Goal: Task Accomplishment & Management: Manage account settings

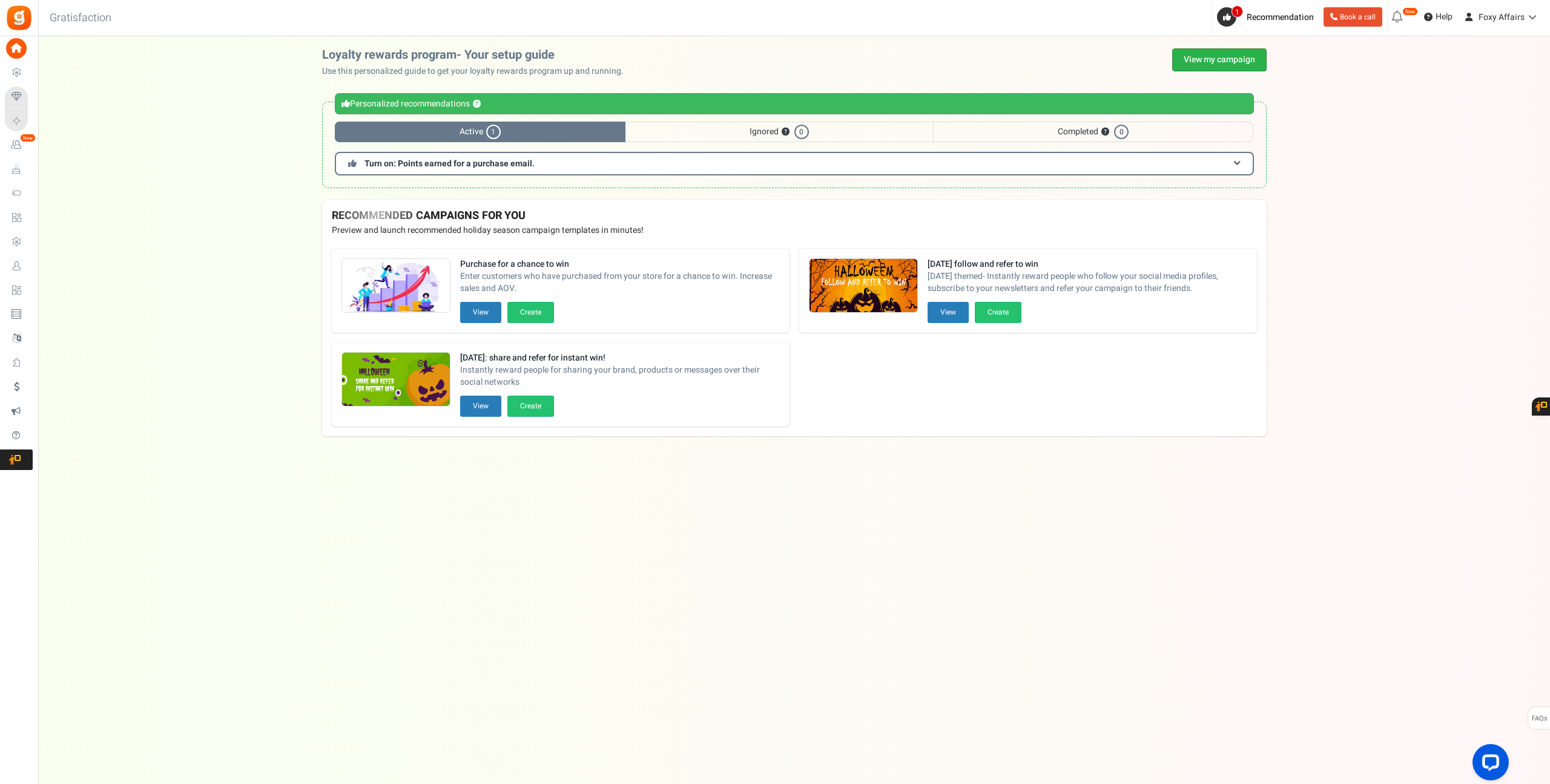
click at [1198, 64] on link "View my campaign" at bounding box center [1219, 60] width 95 height 23
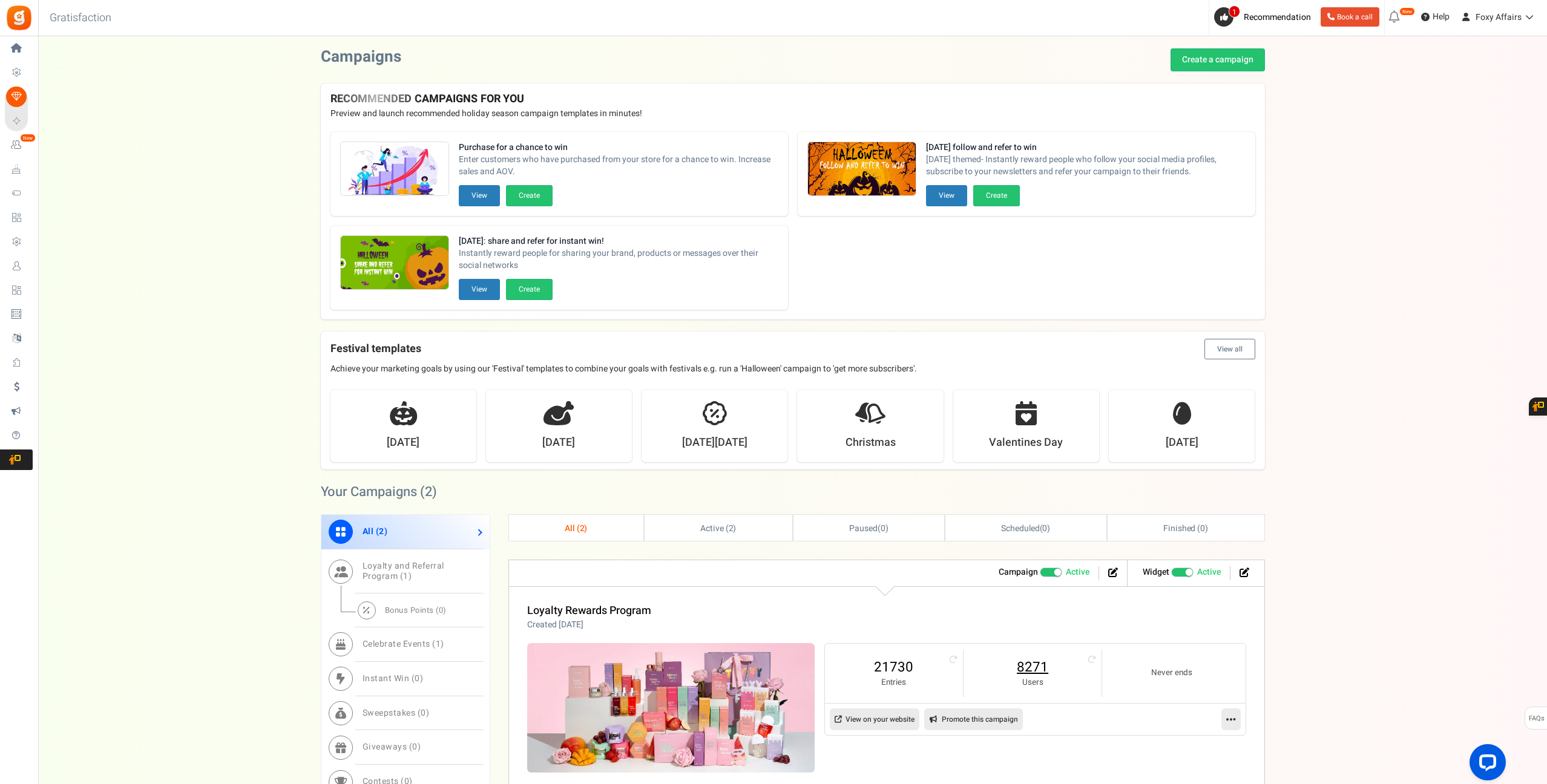
click at [1036, 666] on link "8271" at bounding box center [1033, 668] width 114 height 19
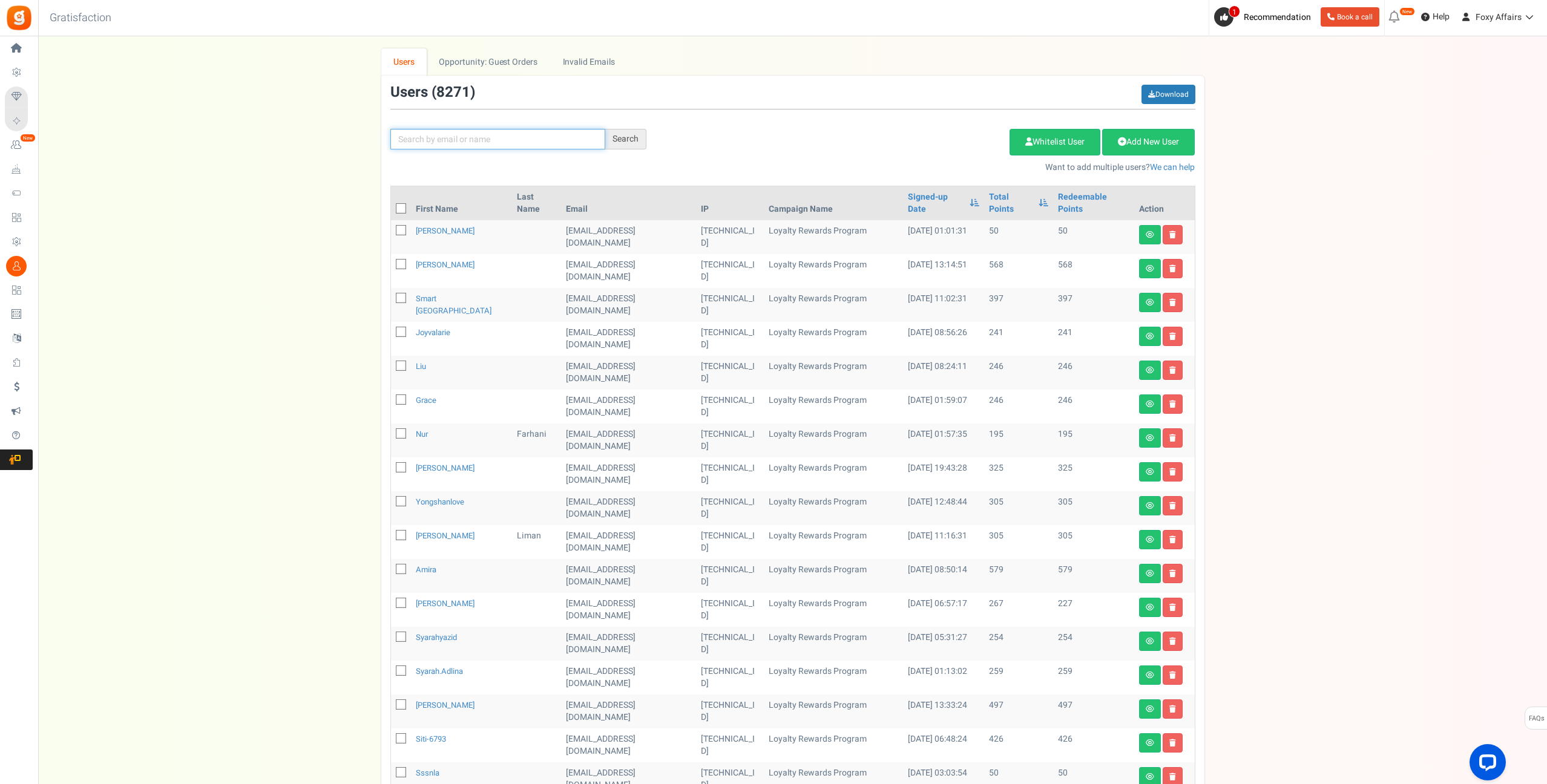
click at [524, 144] on input "text" at bounding box center [498, 138] width 215 height 20
paste input "[DOMAIN_NAME][EMAIL_ADDRESS][DOMAIN_NAME]"
type input "[DOMAIN_NAME][EMAIL_ADDRESS][DOMAIN_NAME]"
click at [622, 143] on div "Search" at bounding box center [625, 138] width 42 height 20
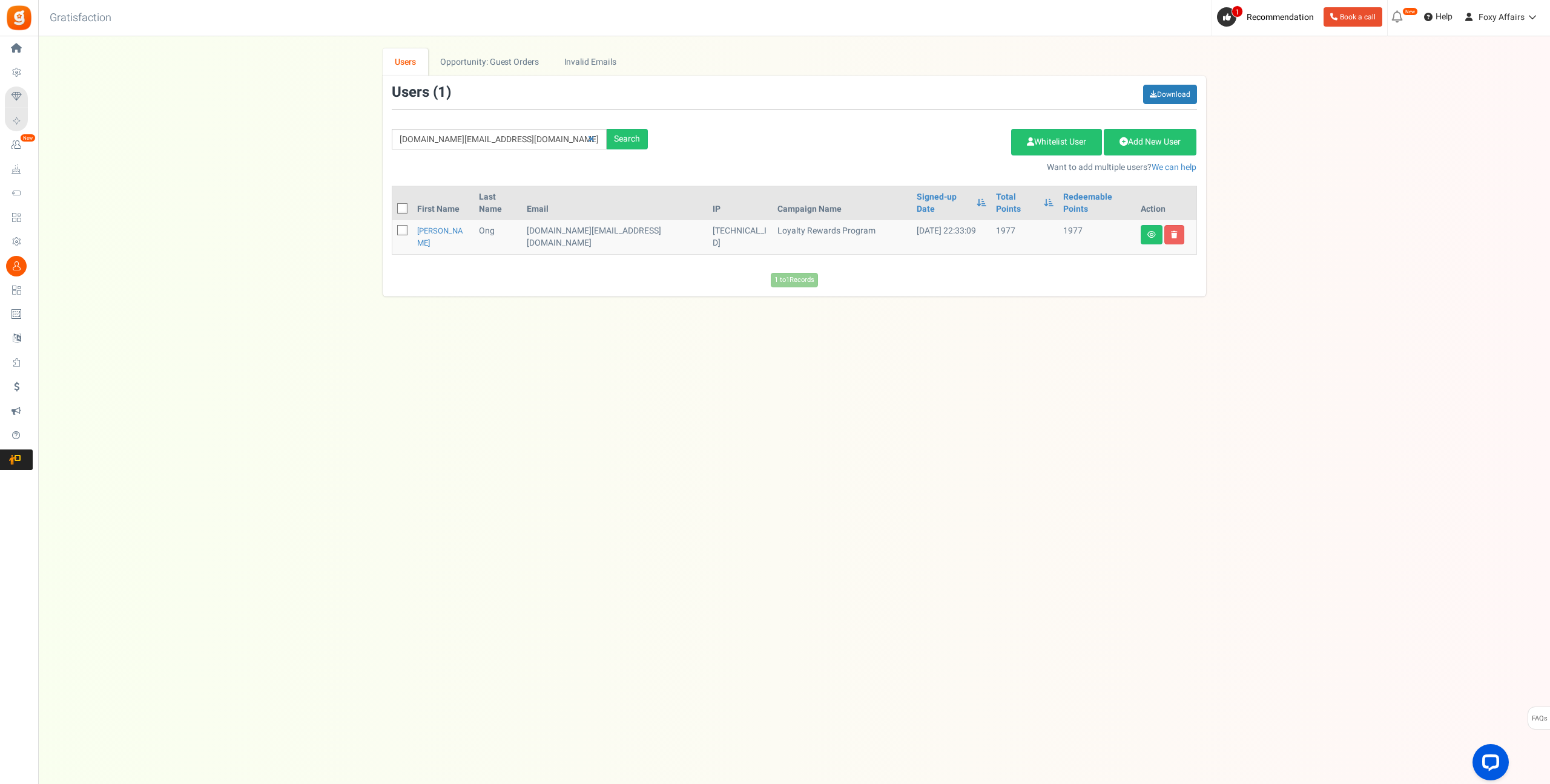
click at [1138, 221] on td at bounding box center [1166, 237] width 61 height 34
click at [1147, 231] on icon at bounding box center [1151, 235] width 9 height 8
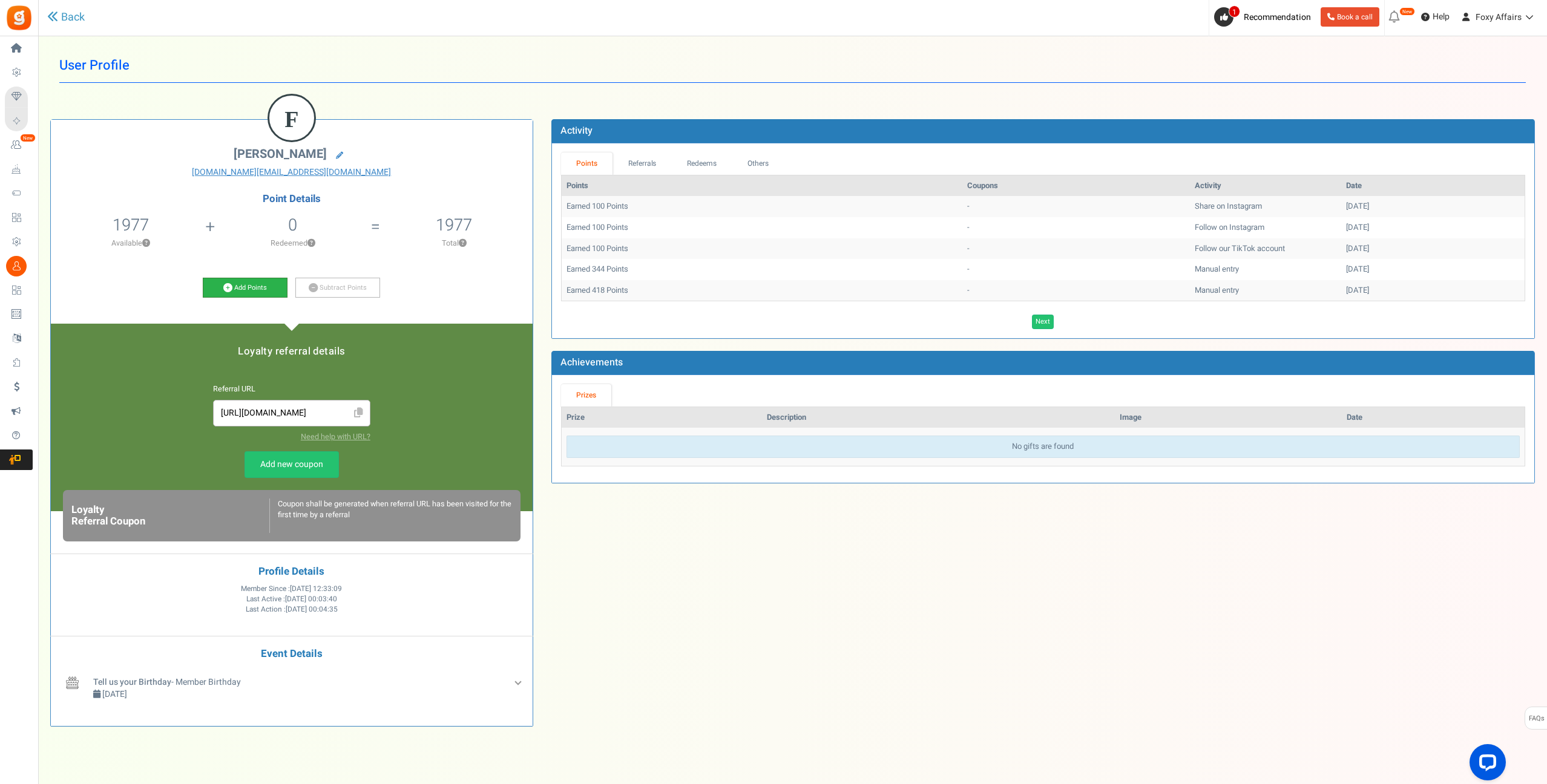
click at [226, 286] on icon at bounding box center [228, 287] width 9 height 9
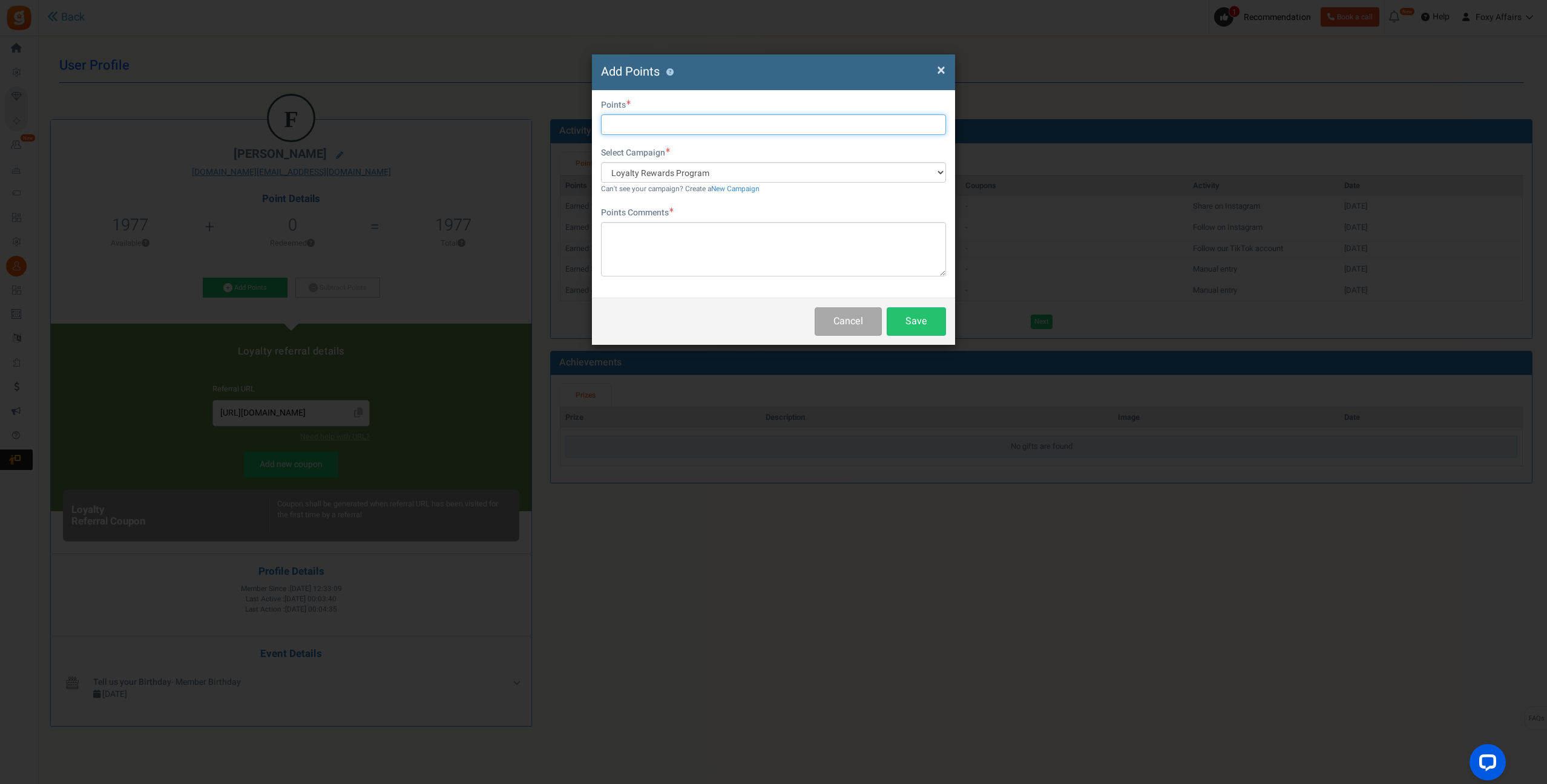
click at [662, 123] on input "text" at bounding box center [774, 124] width 345 height 20
type input "300"
click at [647, 234] on textarea at bounding box center [774, 249] width 345 height 54
type textarea "TikTok Orders"
click at [927, 322] on button "Save" at bounding box center [916, 321] width 59 height 28
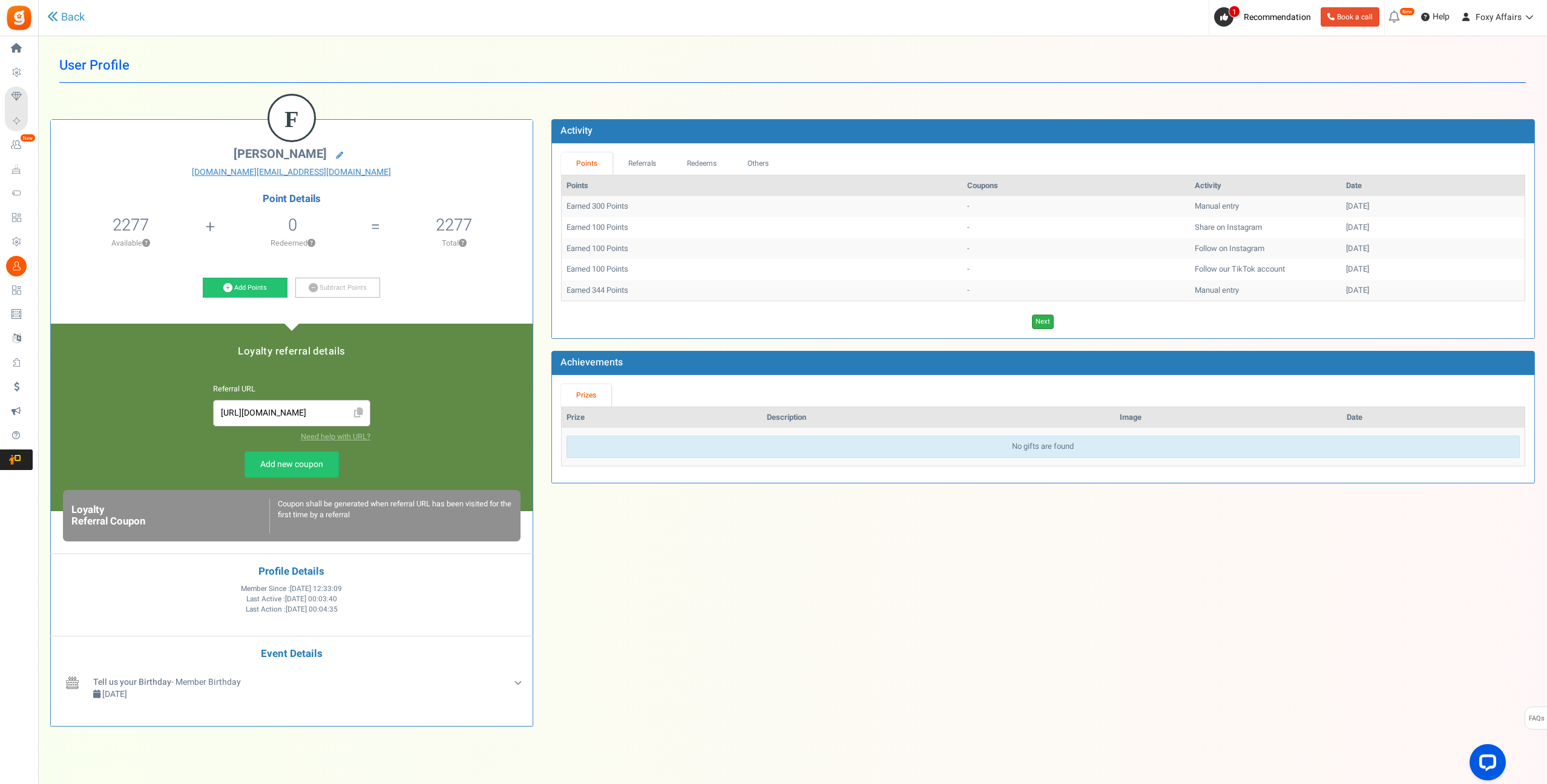
click at [1045, 318] on link "Next" at bounding box center [1043, 321] width 22 height 15
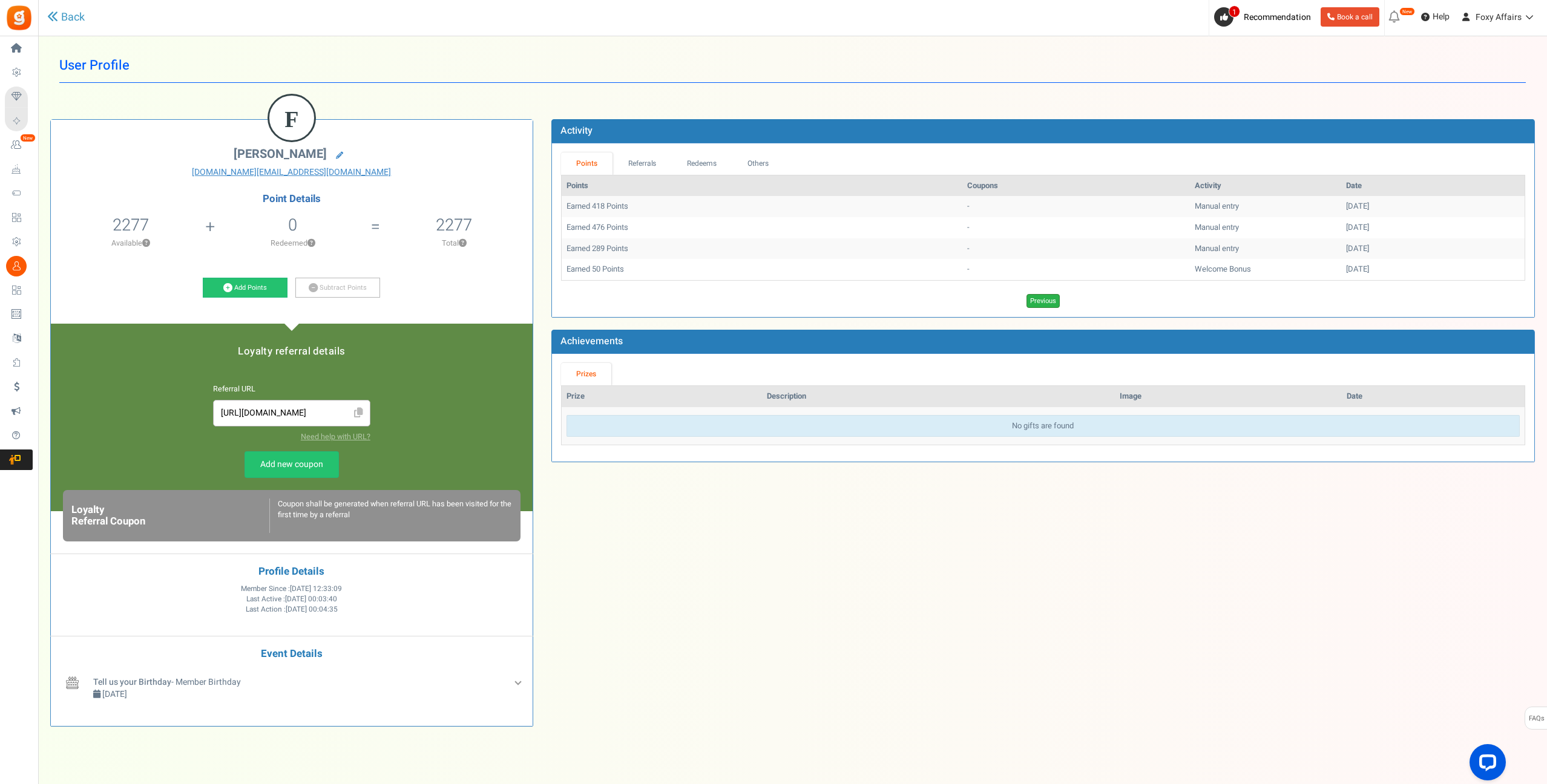
click at [1054, 301] on link "Previous" at bounding box center [1043, 301] width 33 height 15
